Goal: Information Seeking & Learning: Learn about a topic

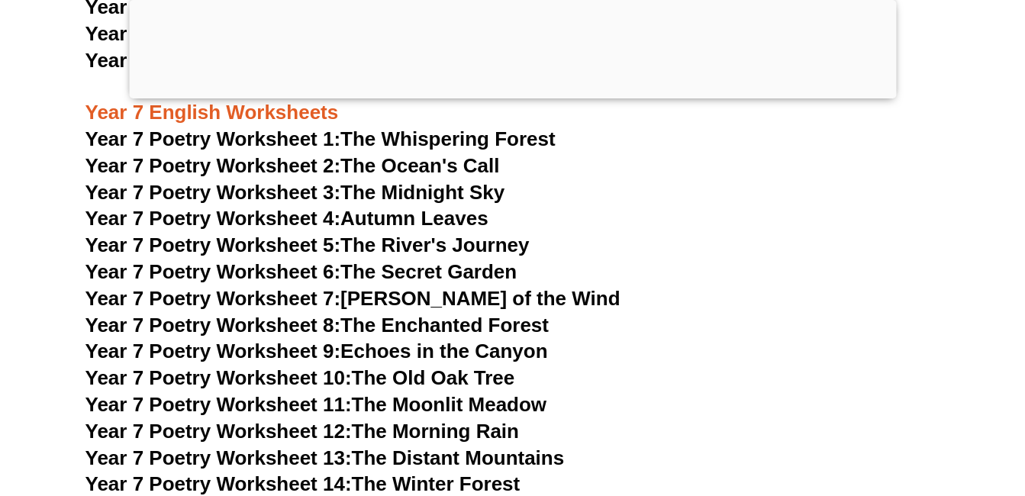
click at [333, 340] on span "Year 7 Poetry Worksheet 9:" at bounding box center [213, 351] width 256 height 23
click at [349, 340] on link "Year 7 Poetry Worksheet 9: Echoes in the Canyon" at bounding box center [316, 351] width 462 height 23
click at [357, 234] on link "Year 7 Poetry Worksheet 5: The River's Journey" at bounding box center [307, 245] width 444 height 23
click at [311, 260] on span "Year 7 Poetry Worksheet 6:" at bounding box center [213, 271] width 256 height 23
click at [330, 287] on span "Year 7 Poetry Worksheet 7:" at bounding box center [213, 298] width 256 height 23
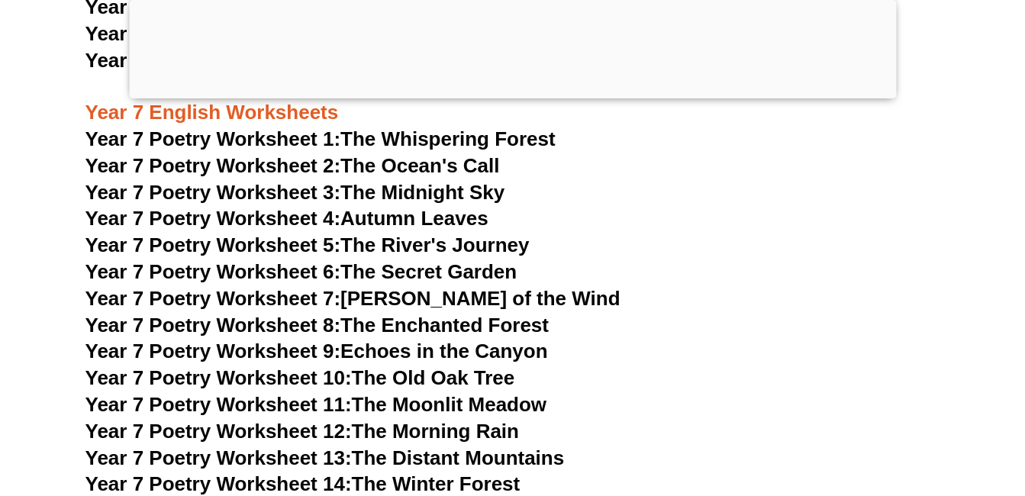
click at [373, 314] on link "Year 7 Poetry Worksheet 8: The Enchanted Forest" at bounding box center [316, 325] width 463 height 23
click at [337, 340] on span "Year 7 Poetry Worksheet 9:" at bounding box center [213, 351] width 256 height 23
click at [357, 260] on link "Year 7 Poetry Worksheet 6: The Secret Garden" at bounding box center [301, 271] width 432 height 23
click at [306, 287] on span "Year 7 Poetry Worksheet 7:" at bounding box center [213, 298] width 256 height 23
click at [305, 340] on span "Year 7 Poetry Worksheet 9:" at bounding box center [213, 351] width 256 height 23
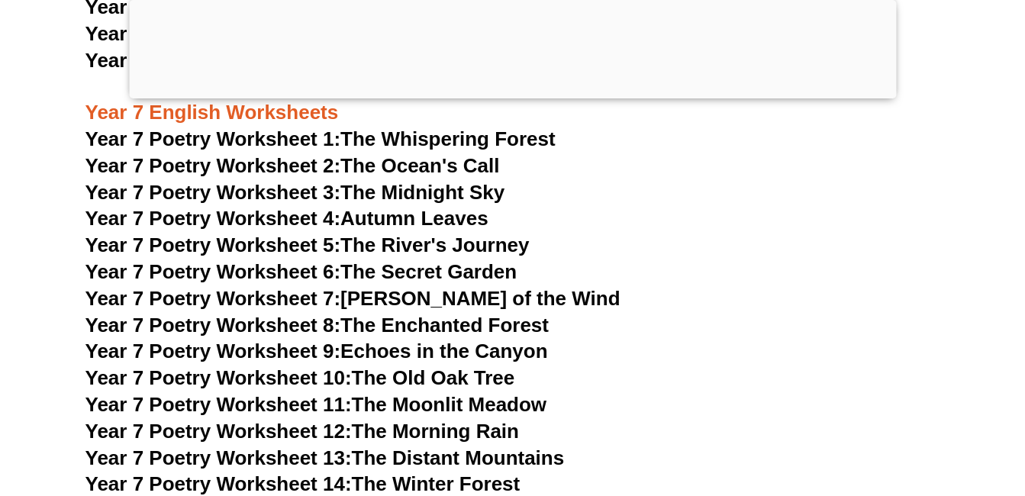
click at [637, 206] on h3 "Year 7 Poetry Worksheet 4: Autumn Leaves" at bounding box center [512, 219] width 855 height 26
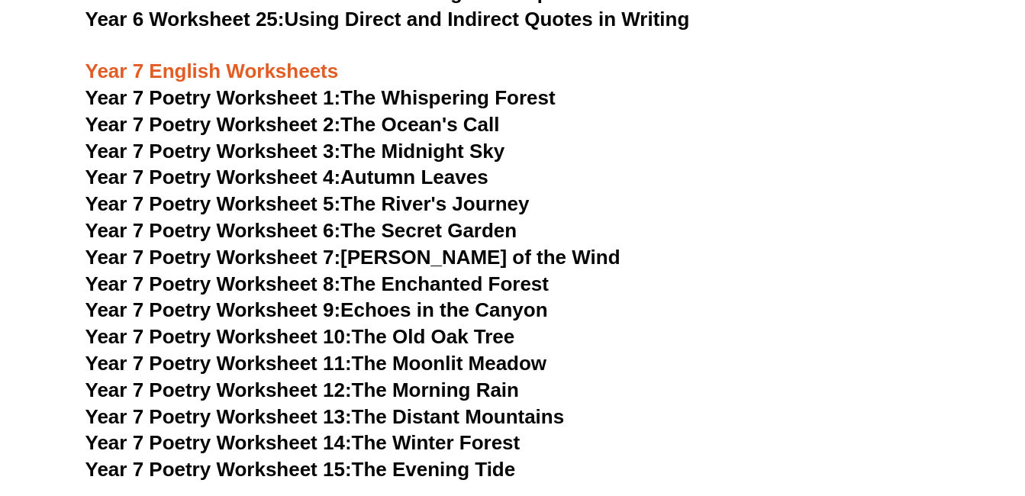
scroll to position [9067, 0]
